Goal: Find specific page/section: Find specific page/section

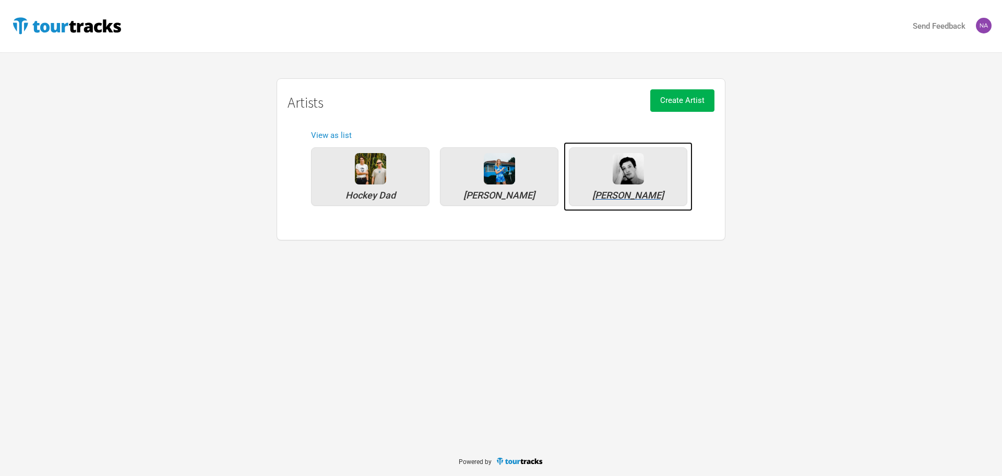
click at [637, 195] on div "[PERSON_NAME]" at bounding box center [628, 195] width 107 height 9
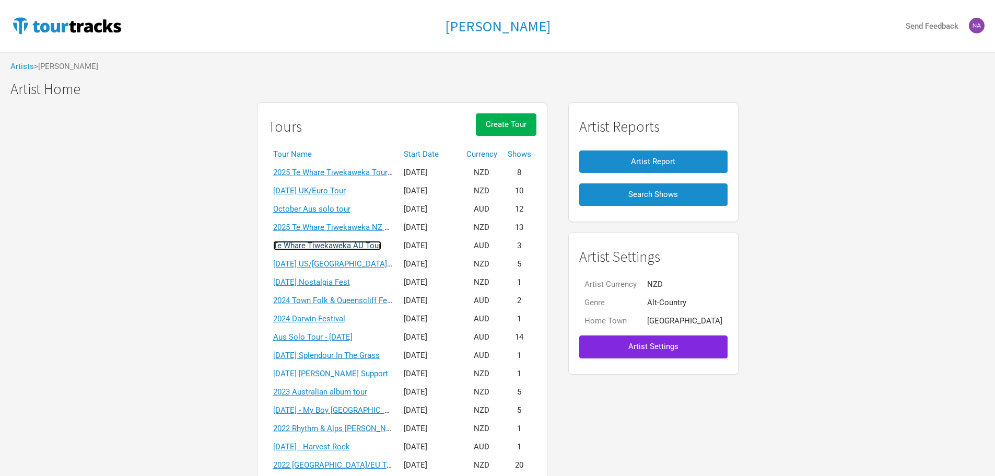
click at [381, 243] on link "Te Whare Tiwekaweka AU Tour" at bounding box center [327, 245] width 108 height 9
